Goal: Transaction & Acquisition: Purchase product/service

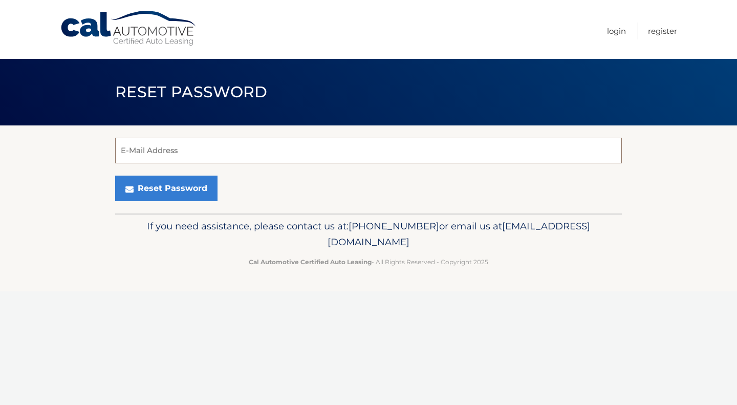
click at [276, 148] on input "E-Mail Address" at bounding box center [368, 151] width 507 height 26
type input "[EMAIL_ADDRESS][DOMAIN_NAME]"
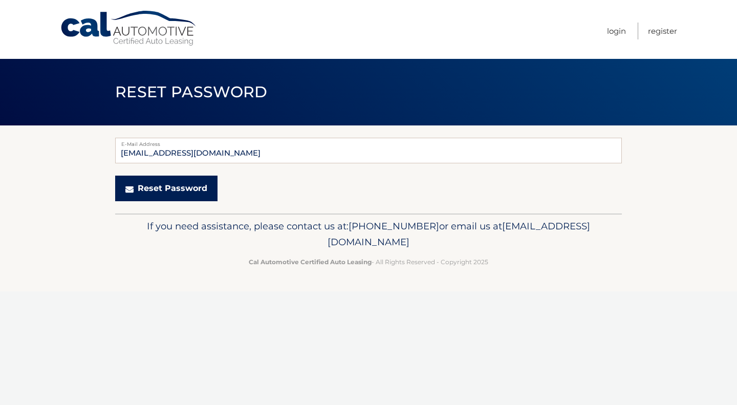
click at [179, 189] on button "Reset Password" at bounding box center [166, 189] width 102 height 26
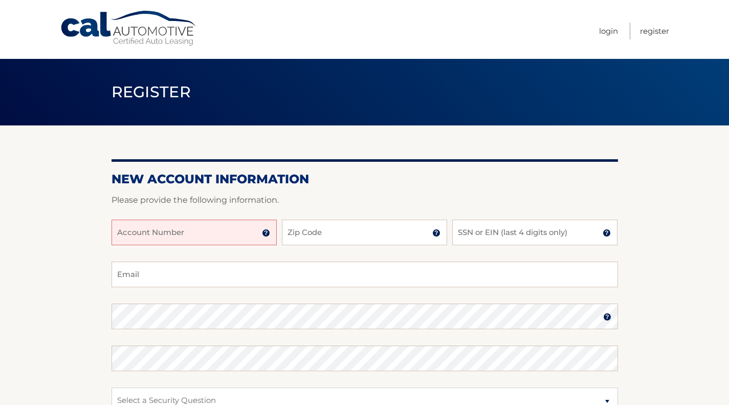
click at [235, 232] on input "Account Number" at bounding box center [194, 233] width 165 height 26
paste input "44455546575"
type input "44455546575"
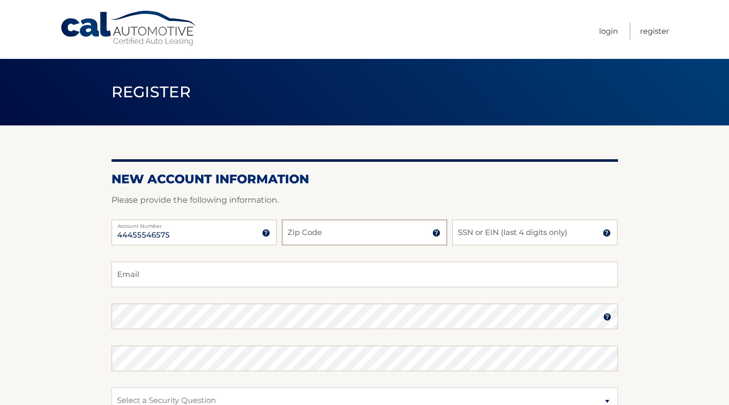
click at [310, 236] on input "Zip Code" at bounding box center [364, 233] width 165 height 26
type input "10543"
click at [489, 236] on input "SSN or EIN (last 4 digits only)" at bounding box center [534, 233] width 165 height 26
type input "4184"
type input "randyruder@hotmail.com"
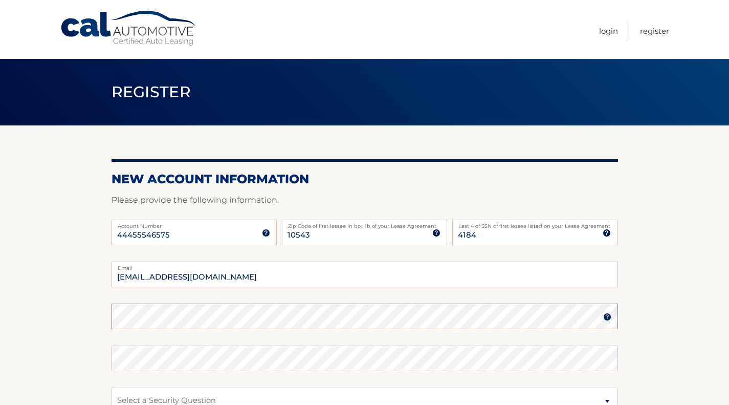
click at [63, 310] on section "New Account Information Please provide the following information. 44455546575 A…" at bounding box center [364, 325] width 729 height 400
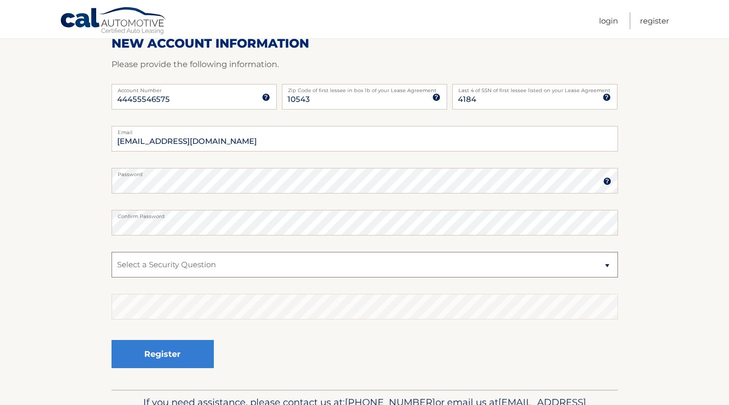
scroll to position [150, 0]
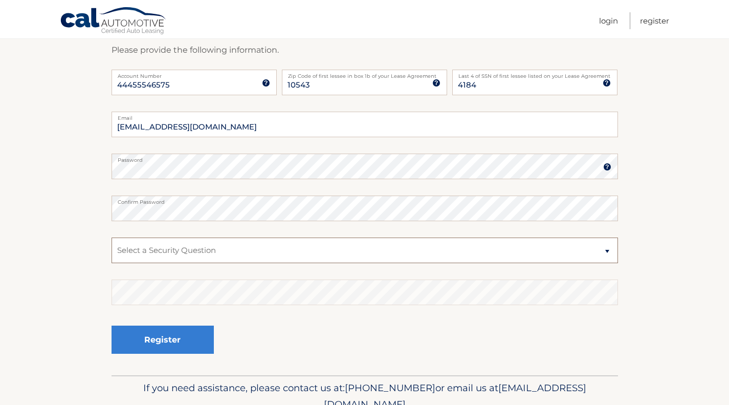
click at [607, 249] on select "Select a Security Question What was the name of your elementary school? What is…" at bounding box center [365, 250] width 507 height 26
select select "2"
click at [112, 237] on select "Select a Security Question What was the name of your elementary school? What is…" at bounding box center [365, 250] width 507 height 26
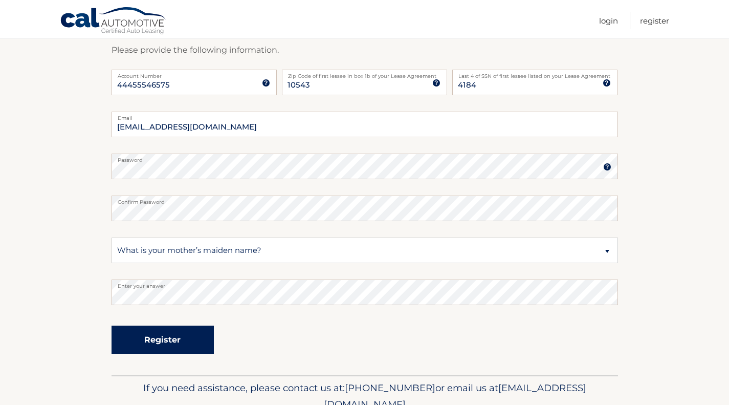
click at [190, 349] on button "Register" at bounding box center [163, 339] width 102 height 28
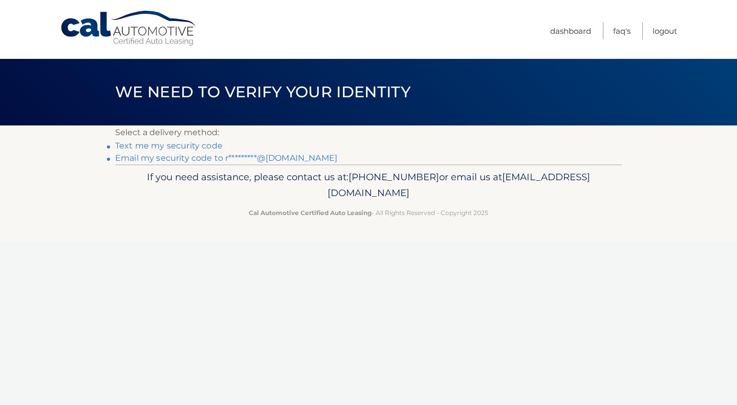
click at [190, 146] on link "Text me my security code" at bounding box center [168, 146] width 107 height 10
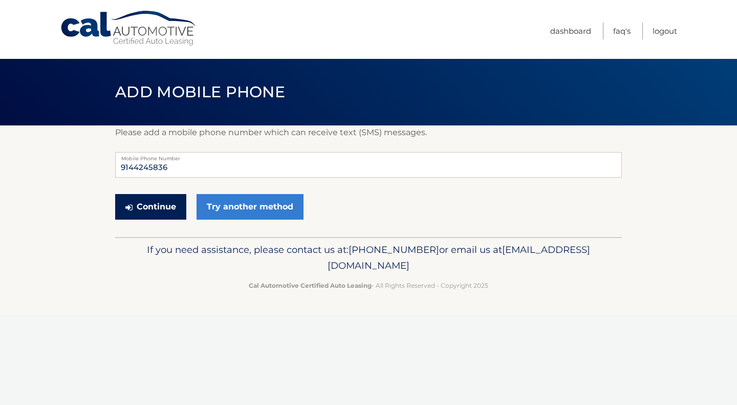
click at [160, 204] on button "Continue" at bounding box center [150, 207] width 71 height 26
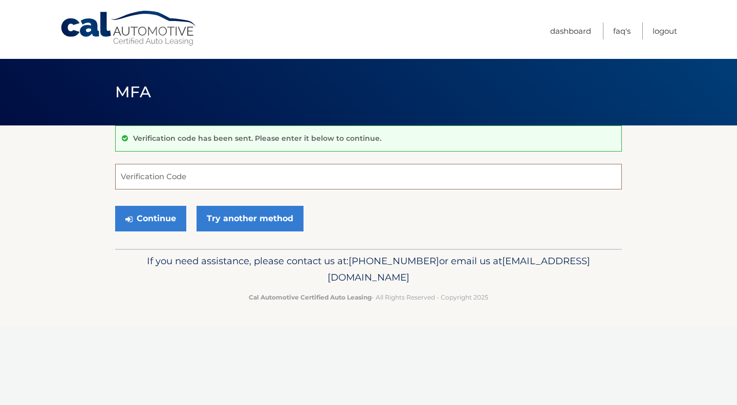
click at [183, 176] on input "Verification Code" at bounding box center [368, 177] width 507 height 26
click at [176, 176] on input "Verification Code" at bounding box center [368, 177] width 507 height 26
type input "942375"
click at [153, 217] on button "Continue" at bounding box center [150, 219] width 71 height 26
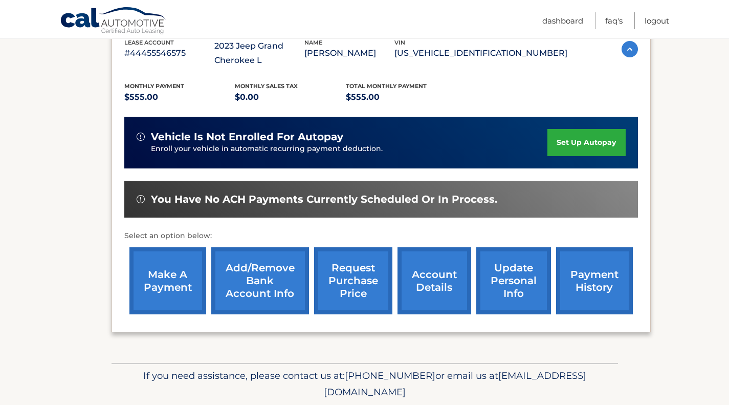
scroll to position [207, 0]
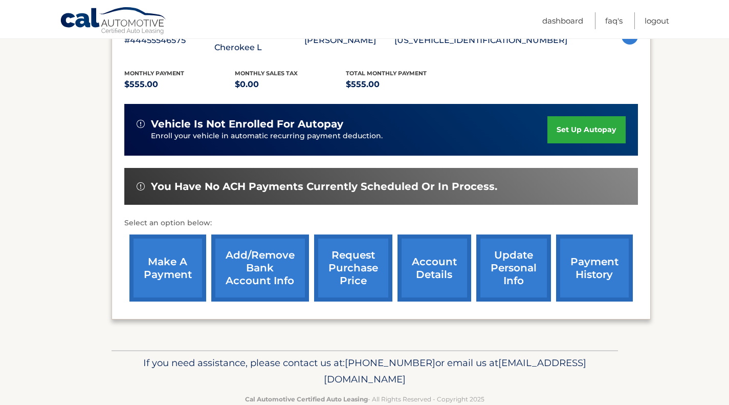
click at [167, 259] on link "make a payment" at bounding box center [167, 267] width 77 height 67
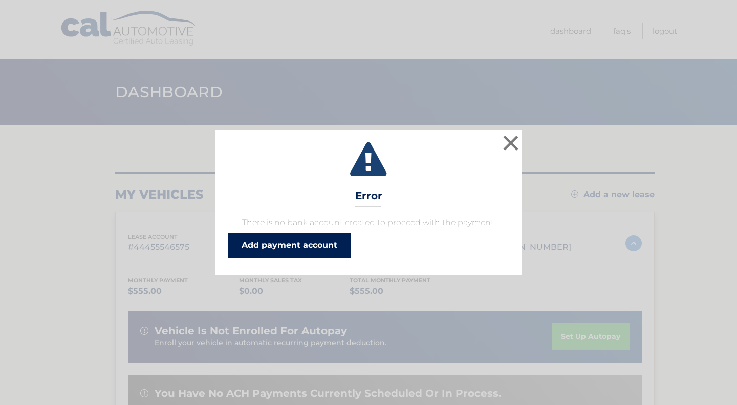
click at [300, 245] on link "Add payment account" at bounding box center [289, 245] width 123 height 25
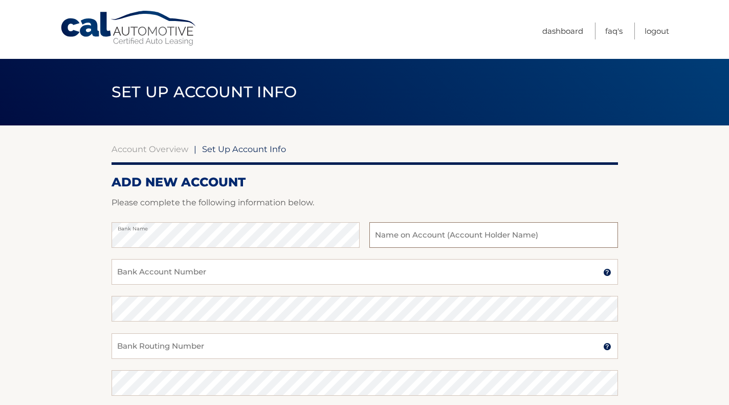
click at [422, 240] on input "text" at bounding box center [493, 235] width 248 height 26
type input "Beach Point Club, Inc."
click at [372, 283] on input "Bank Account Number" at bounding box center [365, 272] width 507 height 26
type input "857088645"
click at [266, 343] on input "Bank Routing Number" at bounding box center [365, 346] width 507 height 26
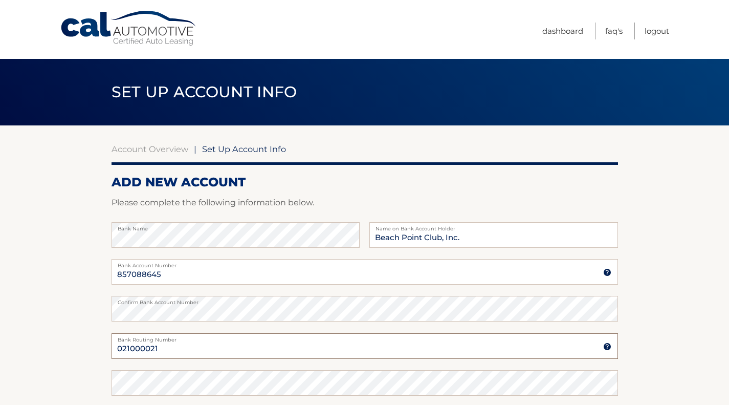
type input "021000021"
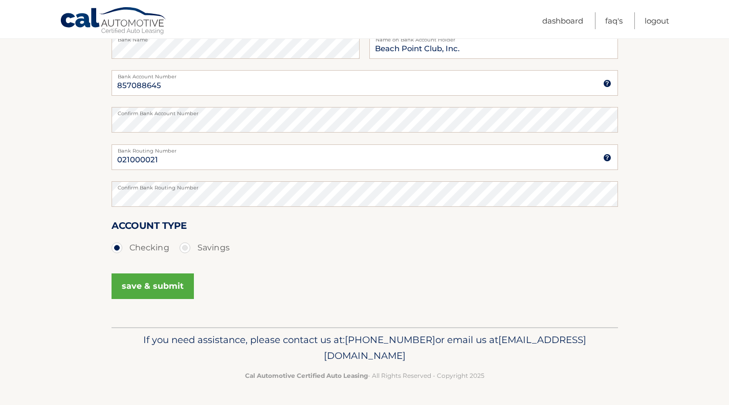
click at [138, 288] on button "save & submit" at bounding box center [153, 286] width 82 height 26
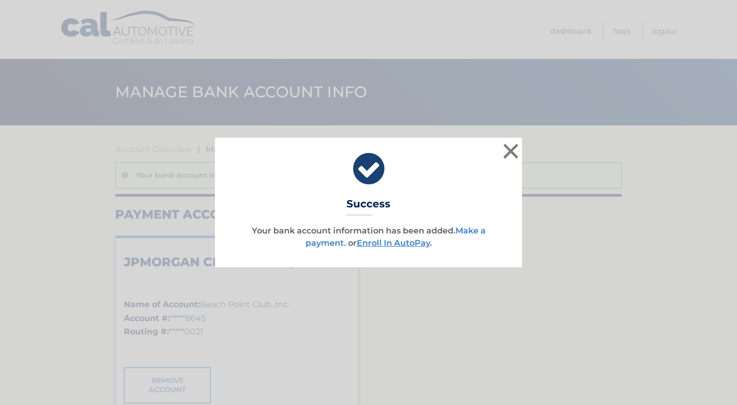
click at [466, 226] on link "Make a payment" at bounding box center [396, 237] width 180 height 22
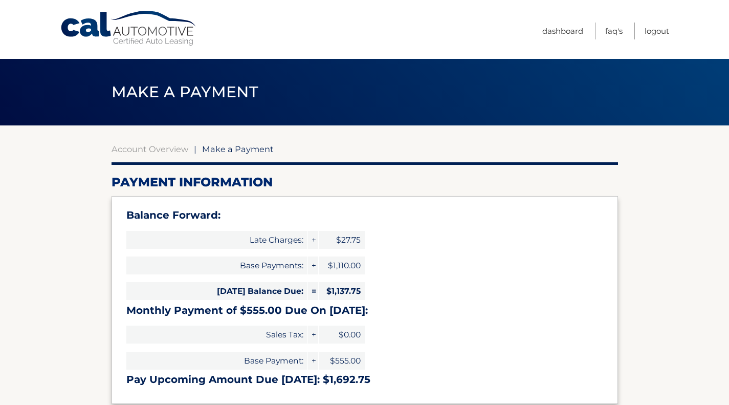
select select "MmVjNjI0OTYtZGFhNS00OTQ3LTg1YjgtYTRkM2M3OWFhODE0"
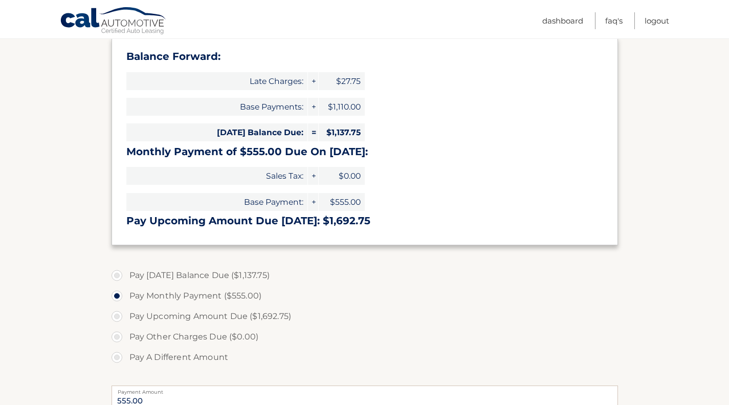
scroll to position [160, 0]
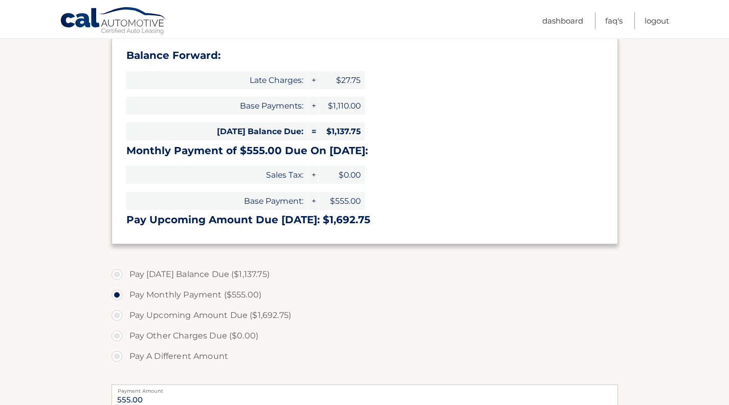
click at [173, 272] on label "Pay [DATE] Balance Due ($1,137.75)" at bounding box center [365, 274] width 507 height 20
click at [126, 272] on input "Pay [DATE] Balance Due ($1,137.75)" at bounding box center [121, 272] width 10 height 16
radio input "true"
type input "1137.75"
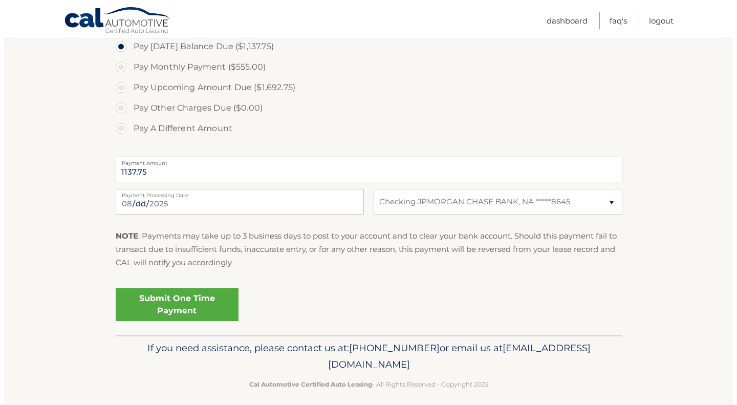
scroll to position [396, 0]
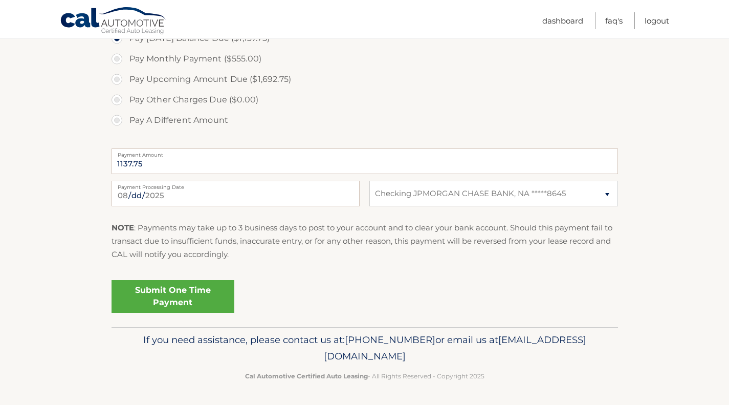
click at [208, 286] on link "Submit One Time Payment" at bounding box center [173, 296] width 123 height 33
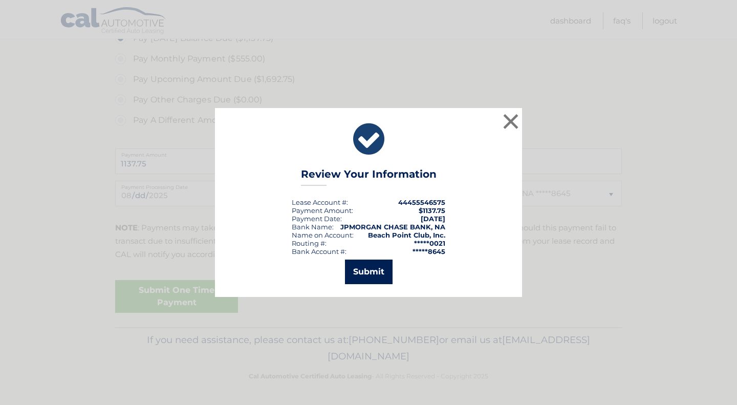
click at [369, 273] on button "Submit" at bounding box center [369, 271] width 48 height 25
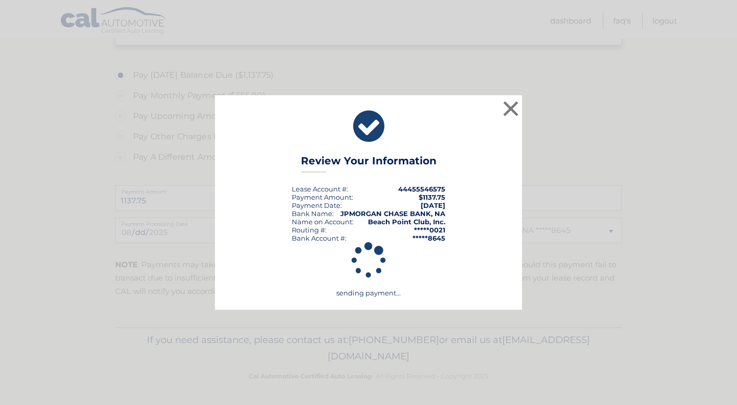
scroll to position [359, 0]
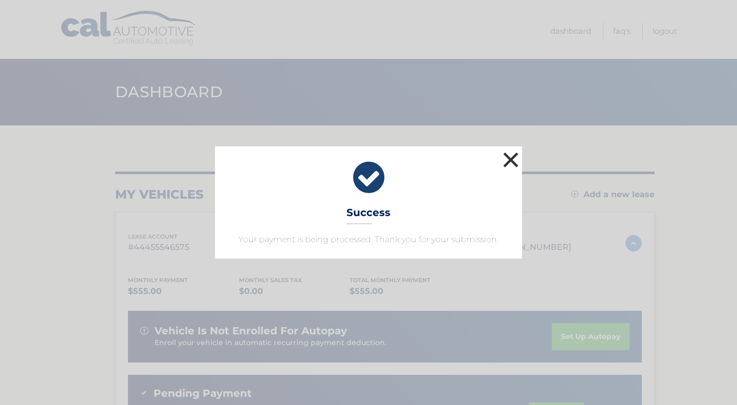
click at [510, 161] on button "×" at bounding box center [511, 159] width 20 height 20
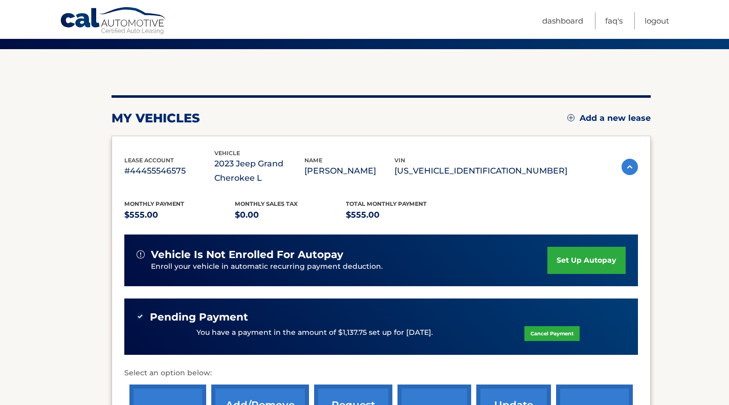
scroll to position [68, 0]
